Goal: Task Accomplishment & Management: Manage account settings

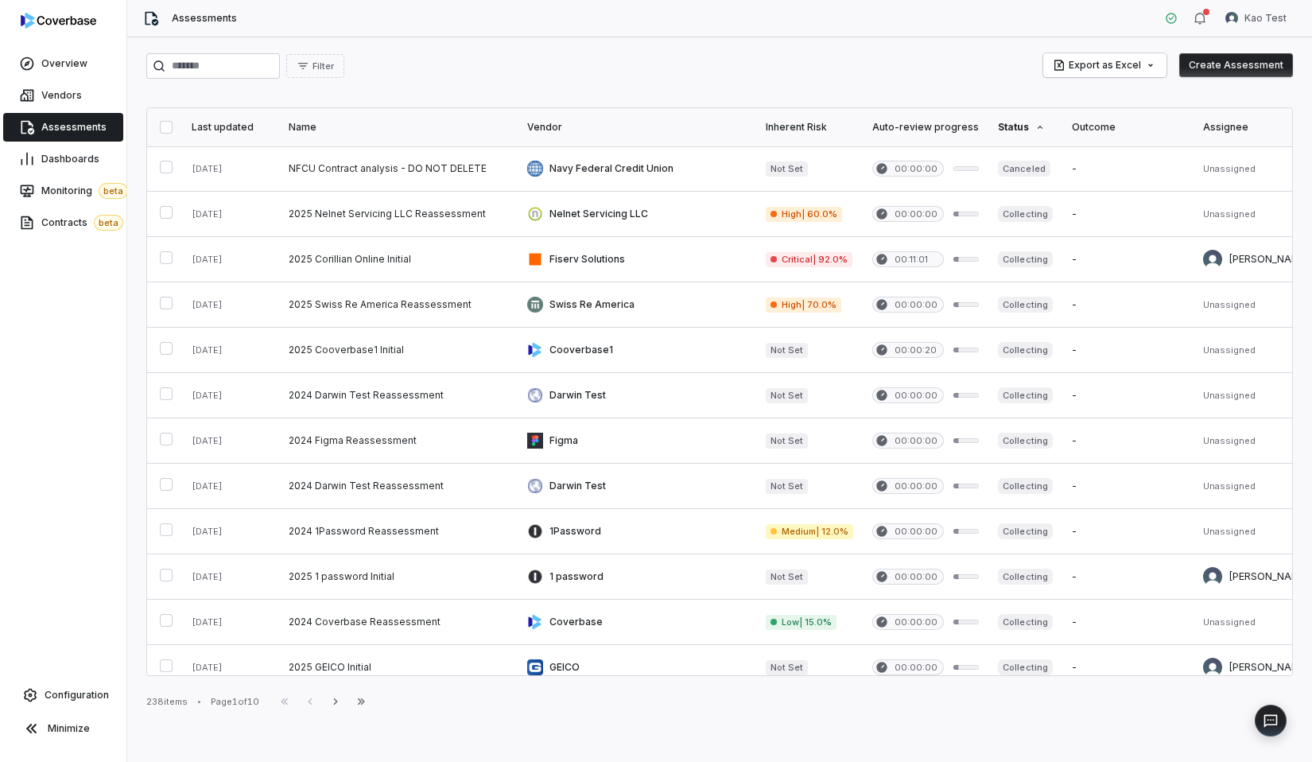
click at [1297, 31] on div "Assessments Kao Test" at bounding box center [719, 18] width 1185 height 37
click at [1286, 27] on html "Overview Vendors Assessments Dashboards Monitoring beta Contracts beta Configur…" at bounding box center [656, 381] width 1312 height 762
click at [1243, 56] on div "Account" at bounding box center [1229, 56] width 122 height 25
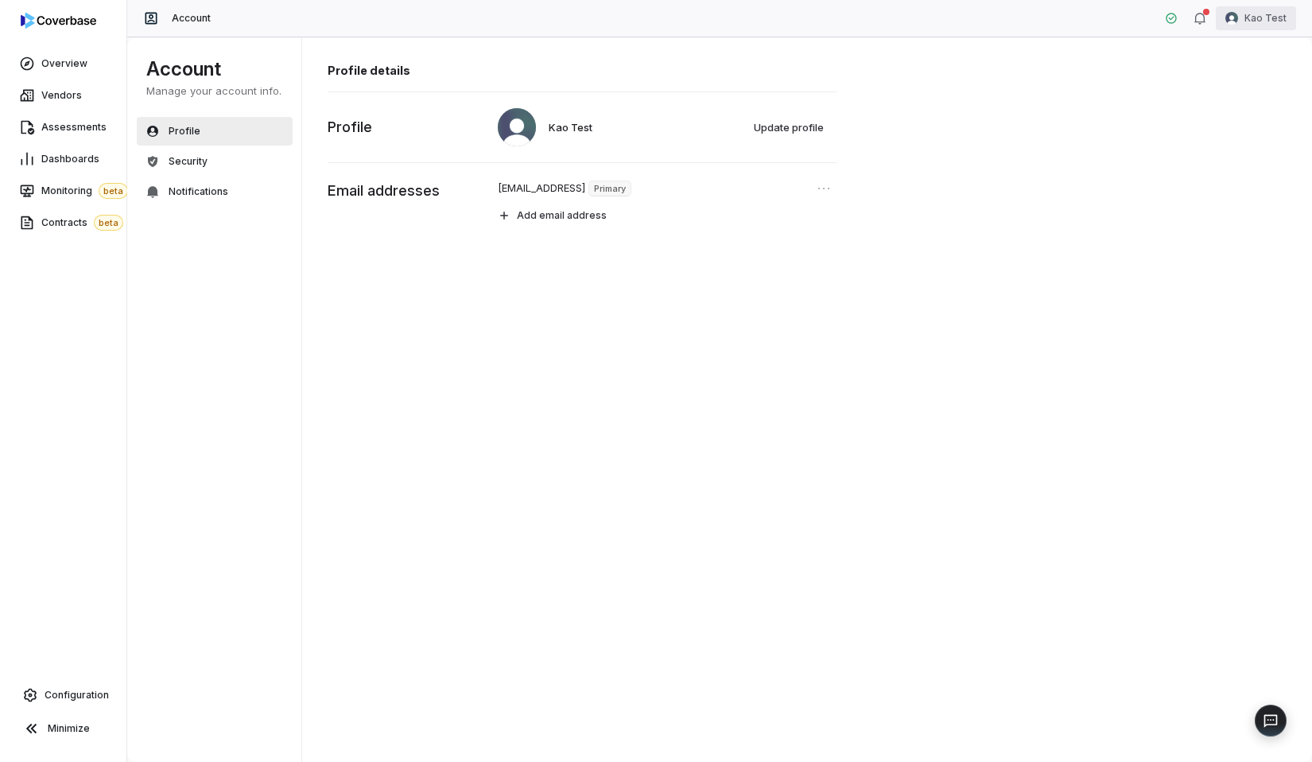
click at [1278, 16] on html "Overview Vendors Assessments Dashboards Monitoring beta Contracts beta Configur…" at bounding box center [656, 381] width 1312 height 762
click at [1226, 79] on div "Organization" at bounding box center [1229, 81] width 122 height 25
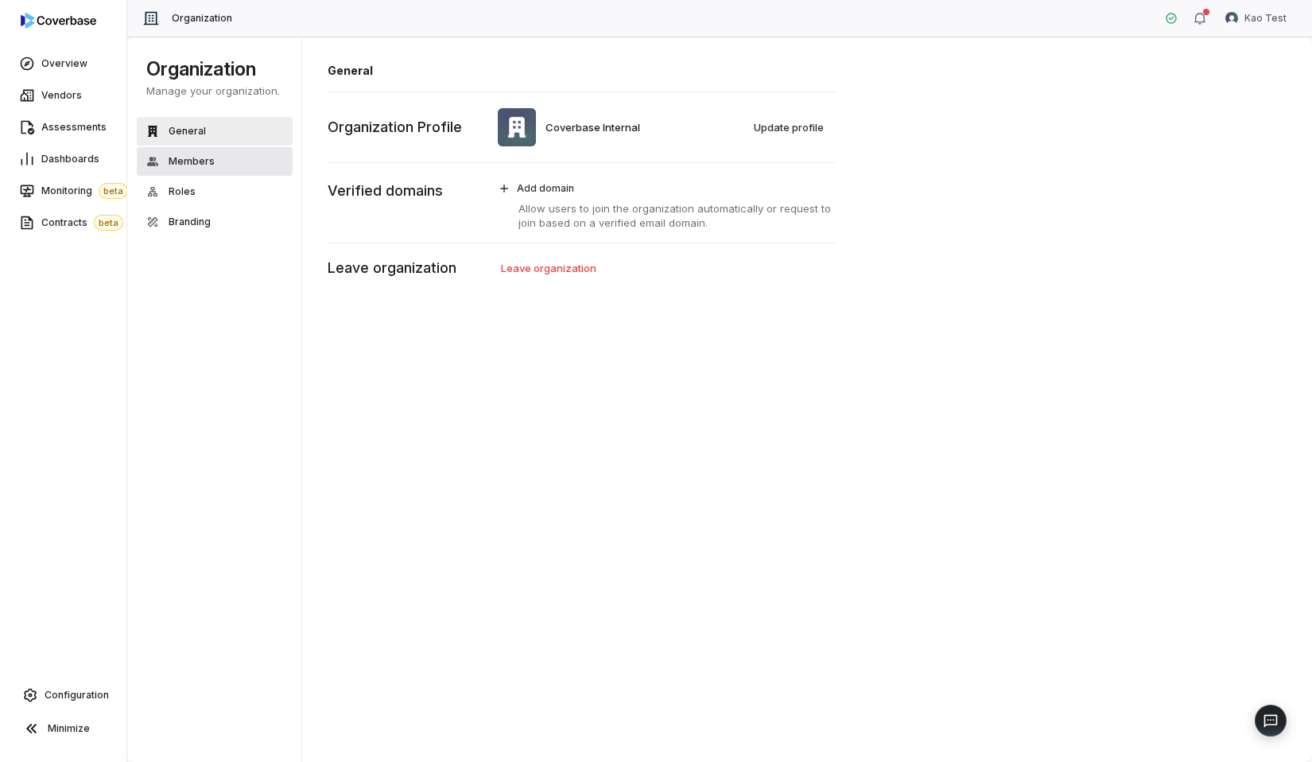
click at [219, 168] on button "Members" at bounding box center [215, 161] width 156 height 29
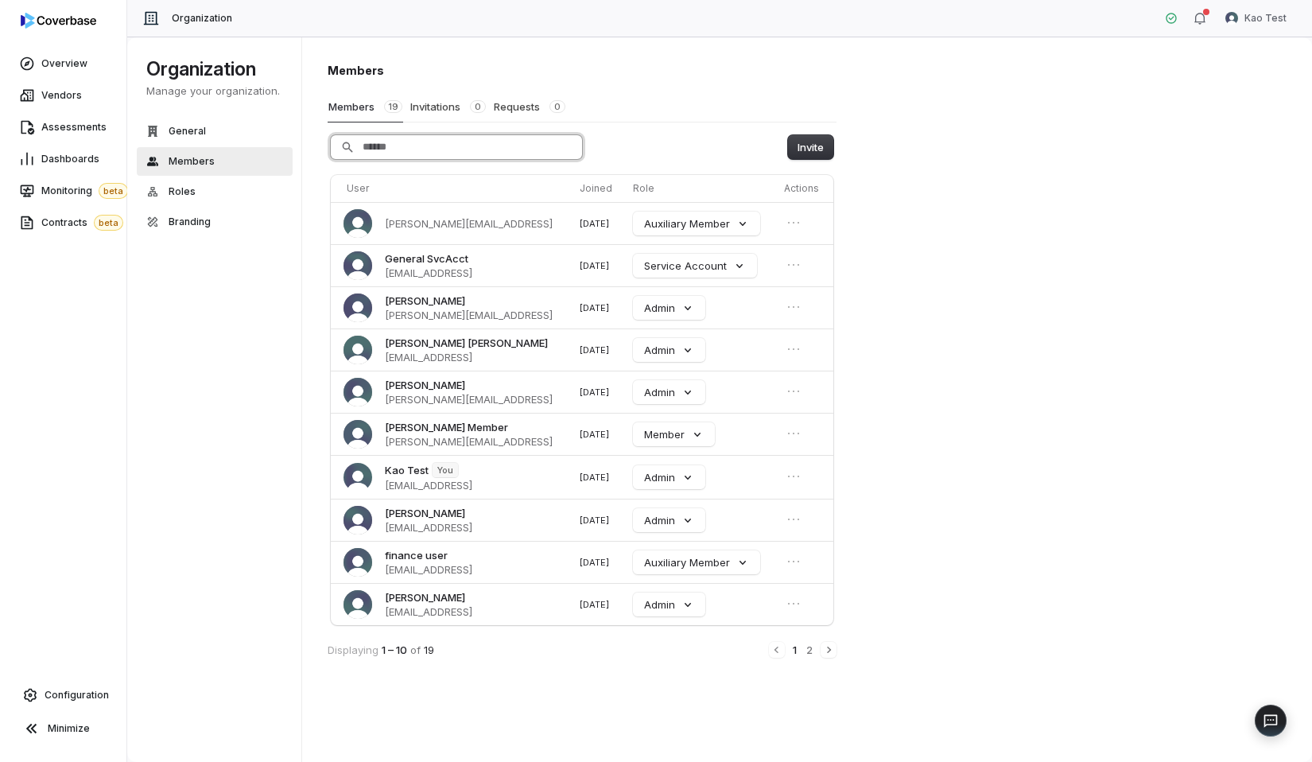
click at [461, 154] on input "Search" at bounding box center [456, 147] width 251 height 24
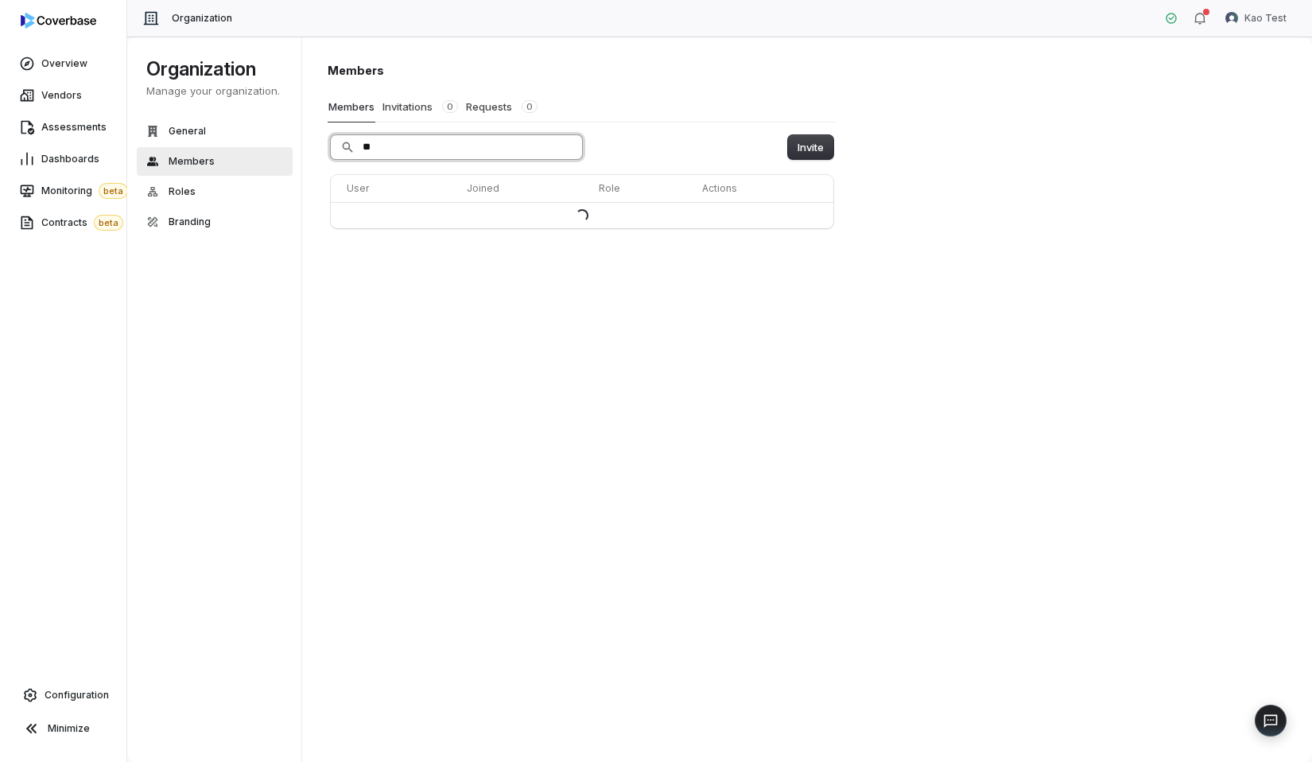
type input "*"
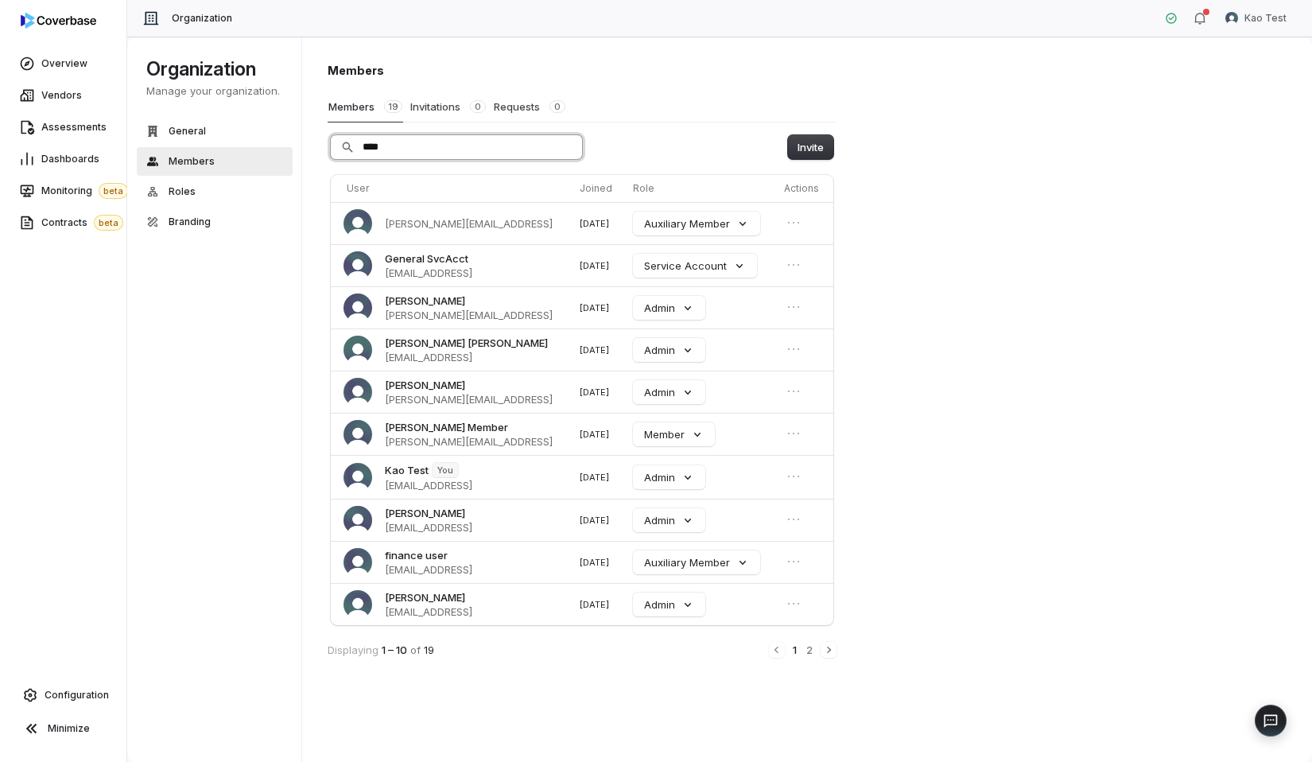
type input "*****"
click at [701, 216] on button "Auxiliary Member" at bounding box center [696, 224] width 127 height 24
click at [633, 146] on div "Invite" at bounding box center [582, 147] width 509 height 24
click at [211, 355] on div "Organization Manage your organization. General Members Roles Branding" at bounding box center [217, 399] width 181 height 725
